Goal: Information Seeking & Learning: Learn about a topic

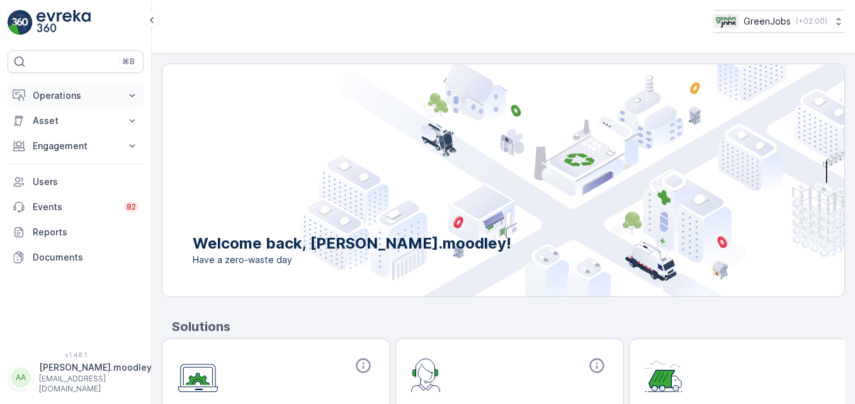
click at [134, 98] on icon at bounding box center [132, 95] width 13 height 13
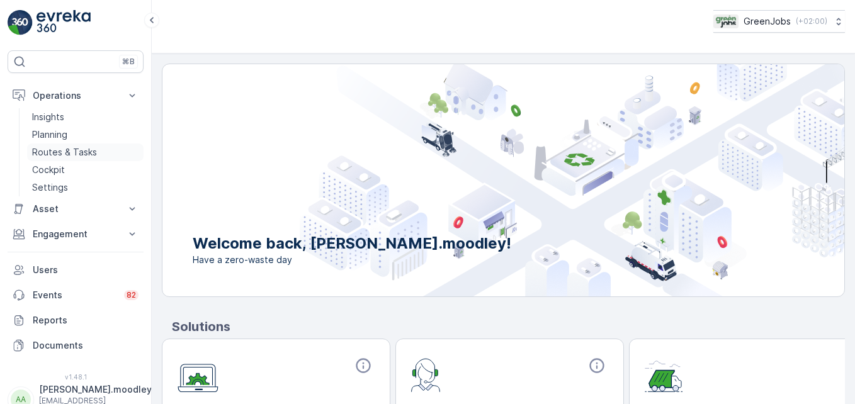
click at [74, 154] on p "Routes & Tasks" at bounding box center [64, 152] width 65 height 13
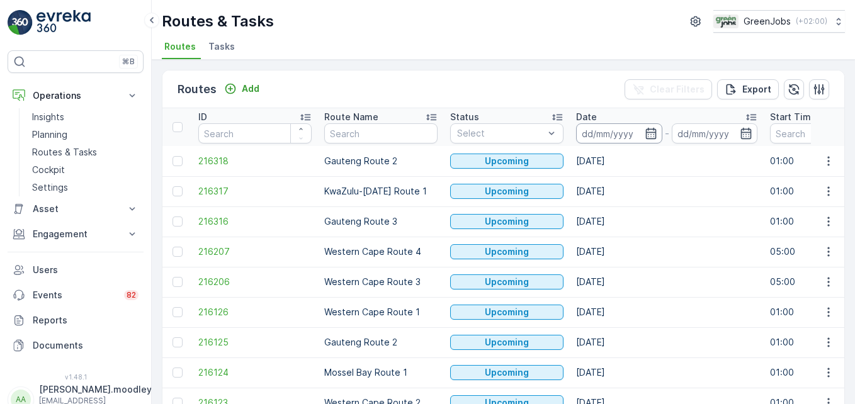
click at [600, 134] on input at bounding box center [619, 133] width 86 height 20
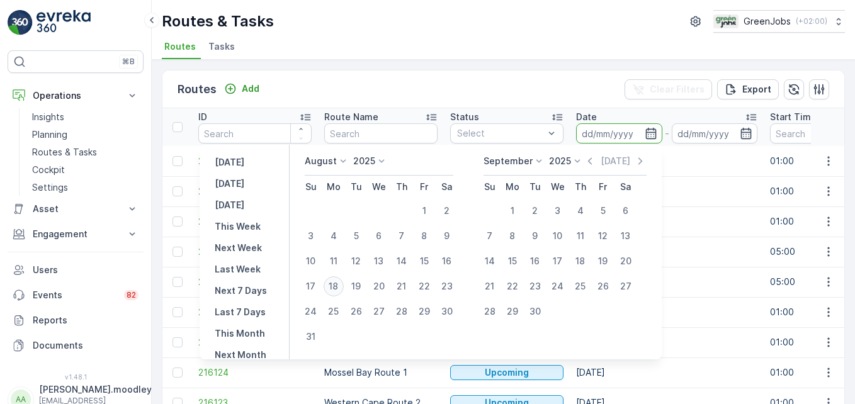
click at [338, 283] on div "18" at bounding box center [334, 286] width 20 height 20
type input "[DATE]"
click at [338, 283] on div "18" at bounding box center [334, 286] width 20 height 20
type input "[DATE]"
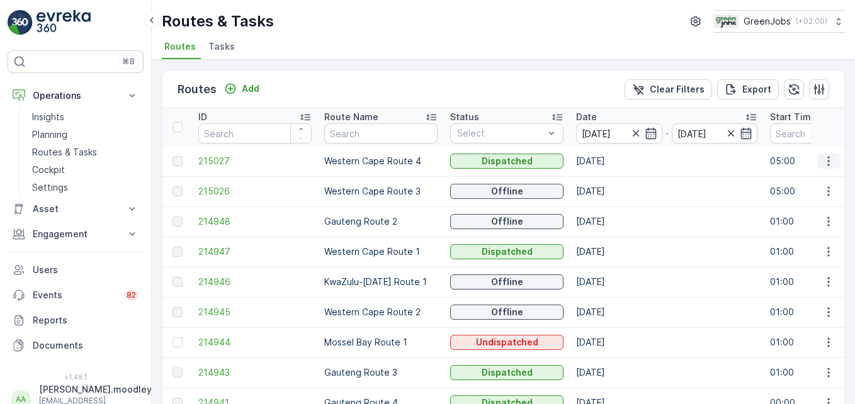
click at [827, 160] on icon "button" at bounding box center [829, 161] width 13 height 13
click at [823, 181] on span "See More Details" at bounding box center [799, 180] width 73 height 13
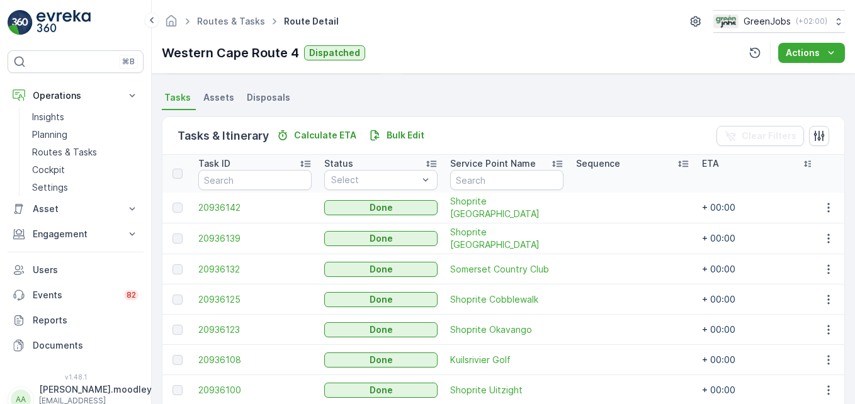
scroll to position [382, 0]
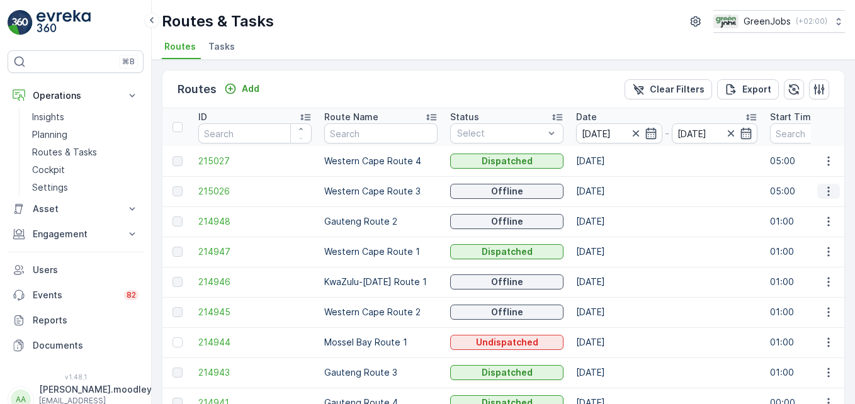
click at [828, 191] on icon "button" at bounding box center [829, 191] width 2 height 9
click at [823, 207] on span "See More Details" at bounding box center [799, 210] width 73 height 13
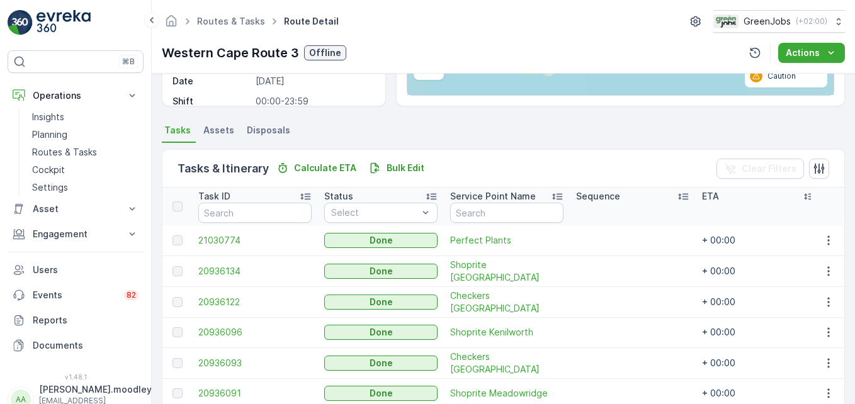
scroll to position [315, 0]
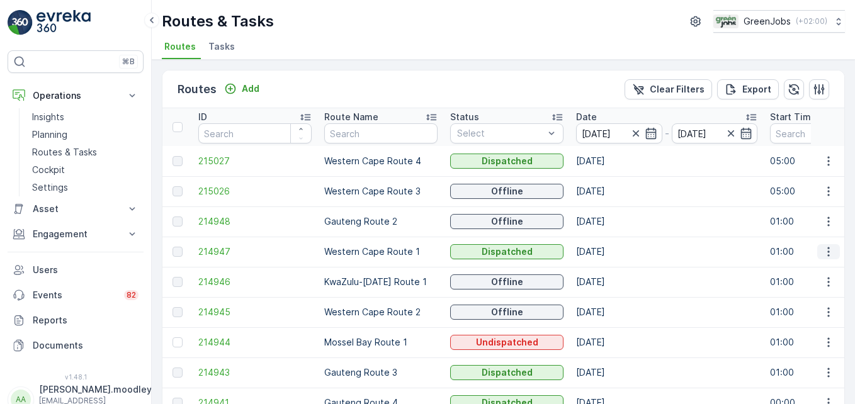
click at [824, 256] on icon "button" at bounding box center [829, 252] width 13 height 13
click at [816, 275] on span "See More Details" at bounding box center [799, 271] width 73 height 13
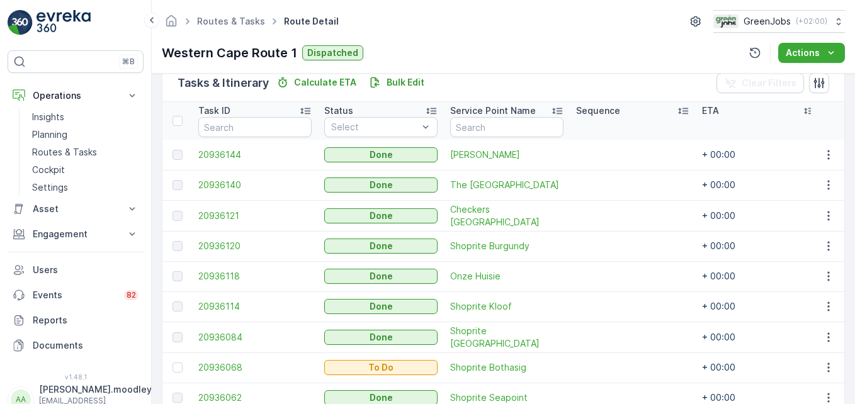
scroll to position [413, 0]
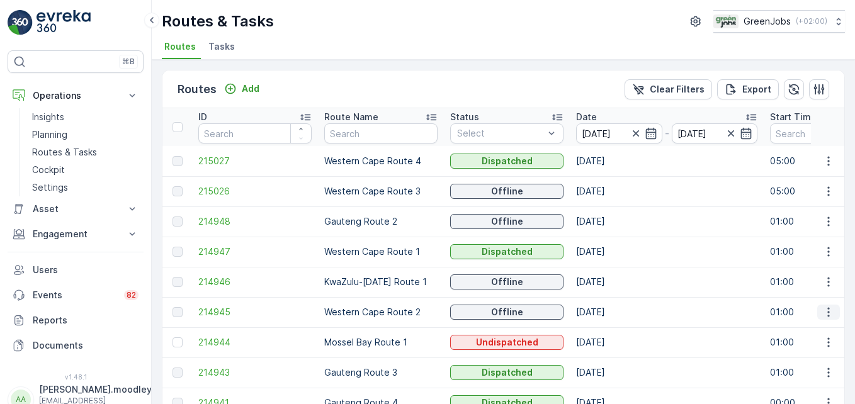
click at [824, 312] on icon "button" at bounding box center [829, 312] width 13 height 13
click at [818, 333] on span "See More Details" at bounding box center [799, 331] width 73 height 13
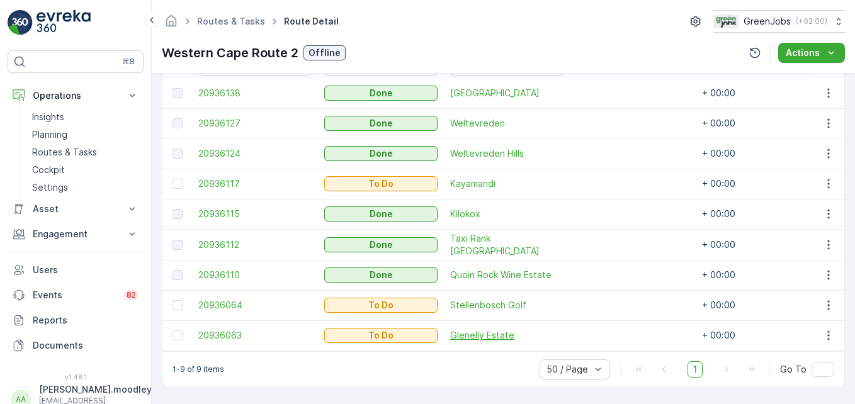
scroll to position [193, 0]
